Goal: Information Seeking & Learning: Learn about a topic

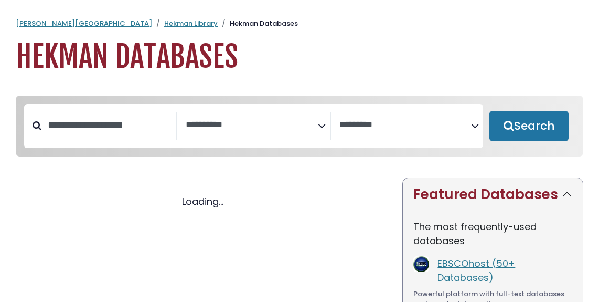
select select "Database Subject Filter"
select select "Database Vendors Filter"
select select "Database Subject Filter"
select select "Database Vendors Filter"
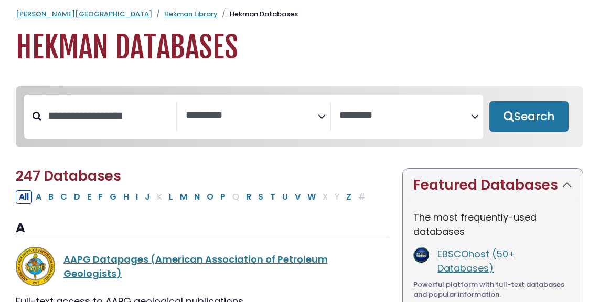
scroll to position [9, 0]
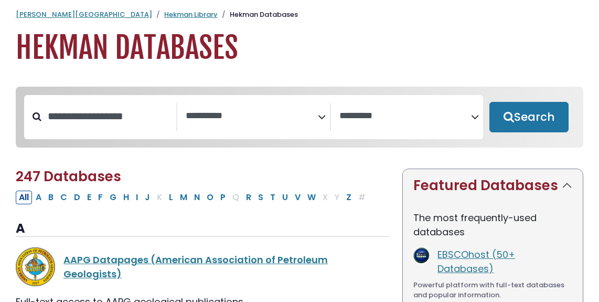
click at [164, 11] on link "Hekman Library" at bounding box center [190, 14] width 53 height 10
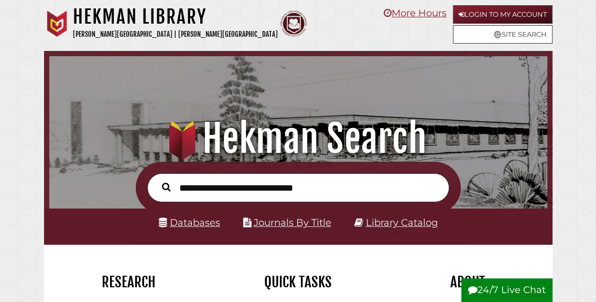
scroll to position [165, 493]
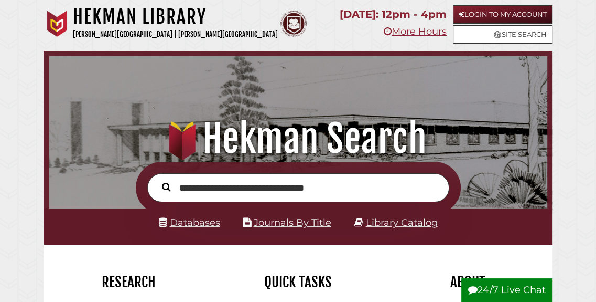
type input "**********"
click at [157, 180] on button "Search" at bounding box center [166, 187] width 19 height 14
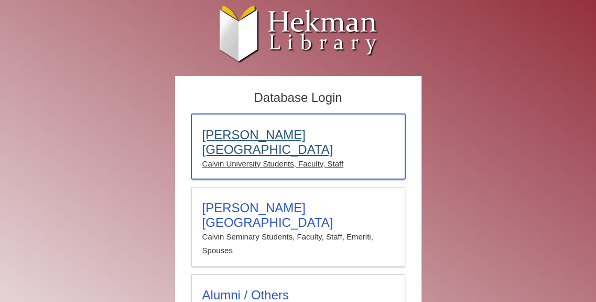
click at [313, 138] on h3 "Calvin University" at bounding box center [298, 141] width 192 height 29
click at [304, 136] on h3 "[PERSON_NAME][GEOGRAPHIC_DATA]" at bounding box center [298, 141] width 192 height 29
